Goal: Task Accomplishment & Management: Use online tool/utility

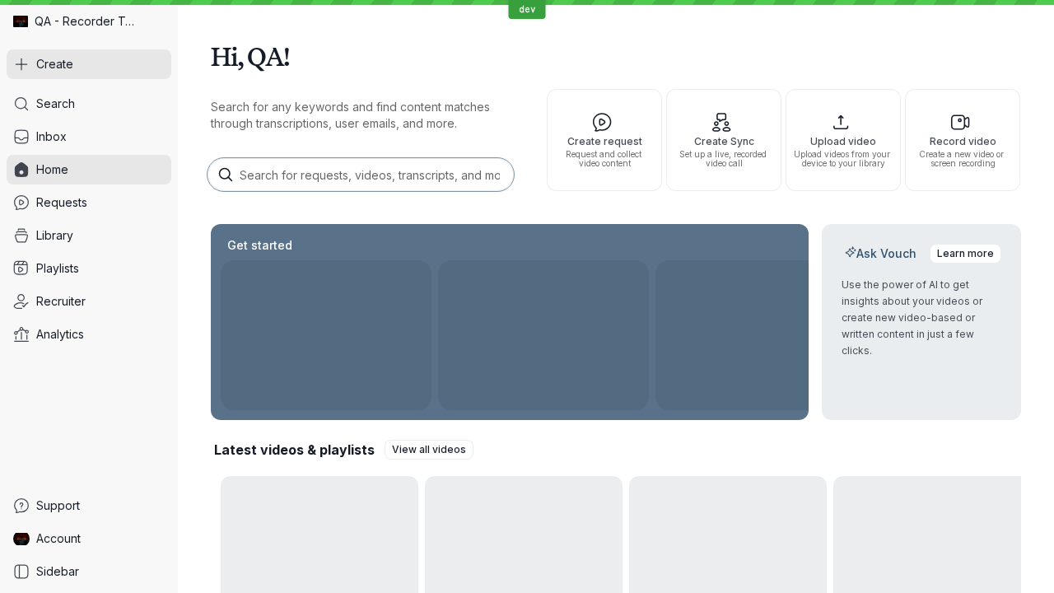
click at [89, 64] on button "Create" at bounding box center [89, 64] width 165 height 30
